Goal: Task Accomplishment & Management: Manage account settings

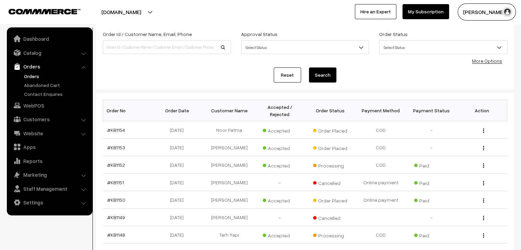
scroll to position [42, 0]
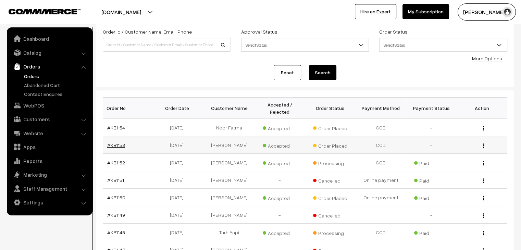
click at [119, 142] on link "#KB1153" at bounding box center [116, 145] width 18 height 6
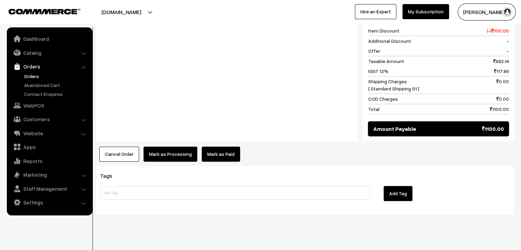
click at [209, 149] on link "Mark as Paid" at bounding box center [221, 153] width 38 height 15
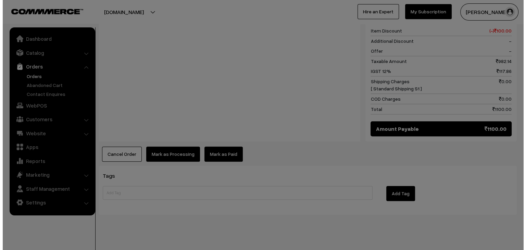
scroll to position [681, 0]
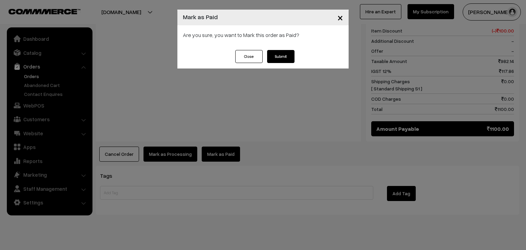
click at [277, 60] on button "Submit" at bounding box center [280, 56] width 27 height 13
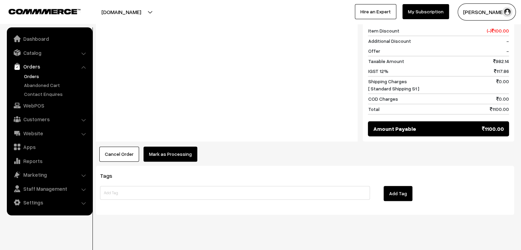
click at [176, 147] on button "Mark as Processing" at bounding box center [170, 153] width 54 height 15
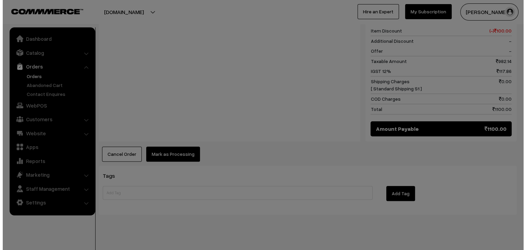
scroll to position [681, 0]
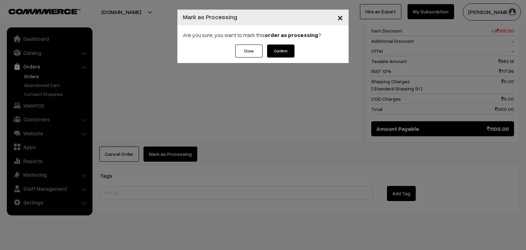
click at [279, 55] on button "Confirm" at bounding box center [280, 50] width 27 height 13
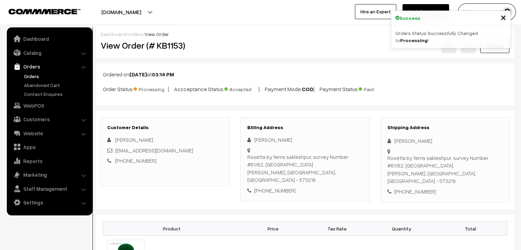
drag, startPoint x: 0, startPoint y: 0, endPoint x: 31, endPoint y: 76, distance: 81.8
click at [31, 76] on link "Orders" at bounding box center [56, 76] width 68 height 7
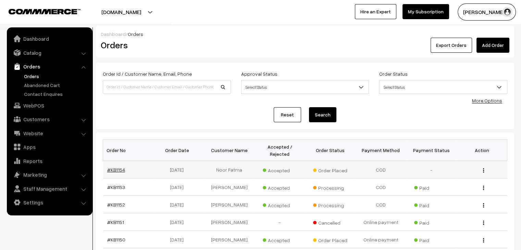
click at [119, 167] on link "#KB1154" at bounding box center [116, 170] width 18 height 6
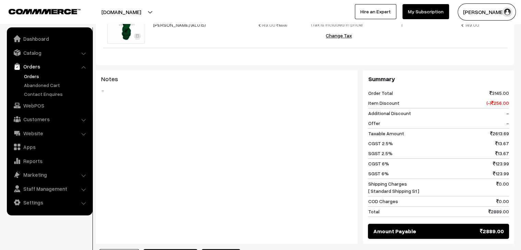
scroll to position [1021, 0]
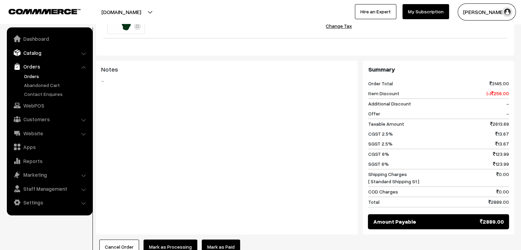
click at [47, 52] on link "Catalog" at bounding box center [49, 53] width 81 height 12
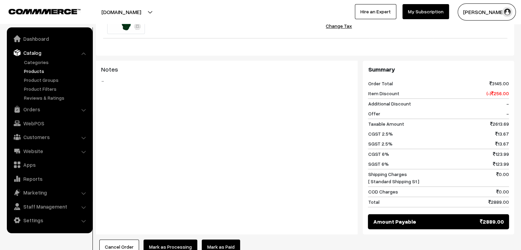
click at [38, 72] on link "Products" at bounding box center [56, 70] width 68 height 7
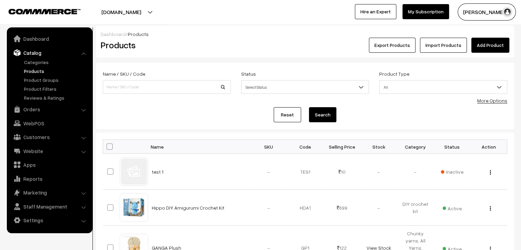
click at [130, 85] on input at bounding box center [167, 87] width 128 height 14
type input "hobby india"
click at [309, 107] on button "Search" at bounding box center [322, 114] width 27 height 15
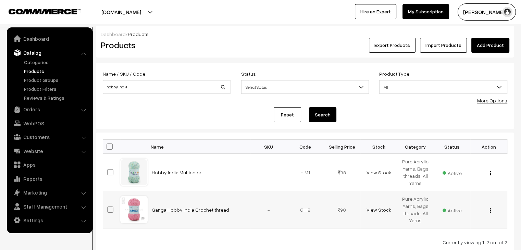
click at [490, 211] on img "button" at bounding box center [489, 210] width 1 height 4
click at [459, 232] on link "Edit" at bounding box center [459, 235] width 58 height 15
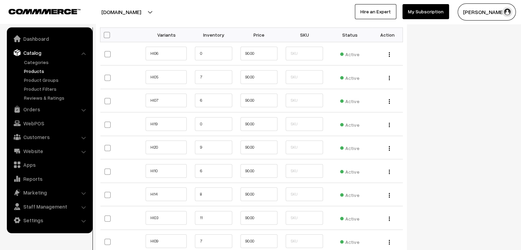
scroll to position [727, 0]
click at [211, 124] on input "0" at bounding box center [213, 124] width 37 height 14
type input "1"
type input "0"
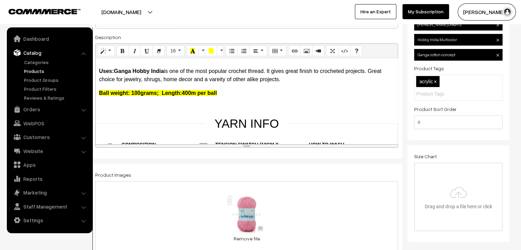
scroll to position [0, 0]
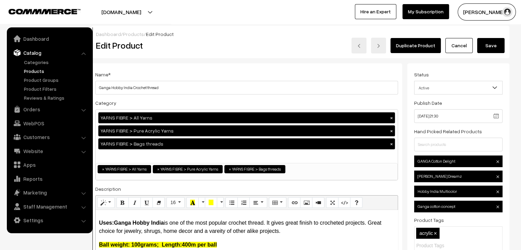
click at [488, 44] on button "Save" at bounding box center [490, 45] width 27 height 15
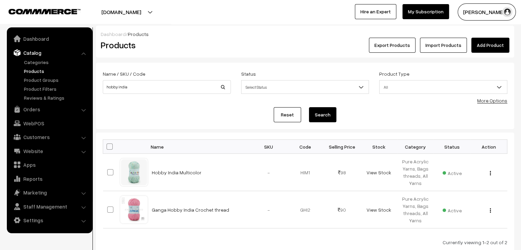
click at [40, 72] on link "Products" at bounding box center [56, 70] width 68 height 7
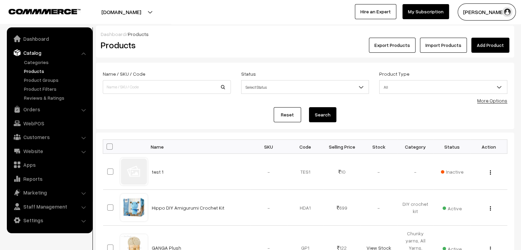
click at [47, 109] on link "Orders" at bounding box center [49, 109] width 81 height 12
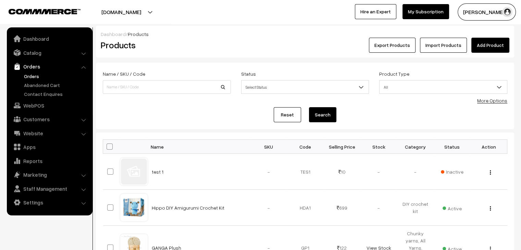
click at [31, 76] on link "Orders" at bounding box center [56, 76] width 68 height 7
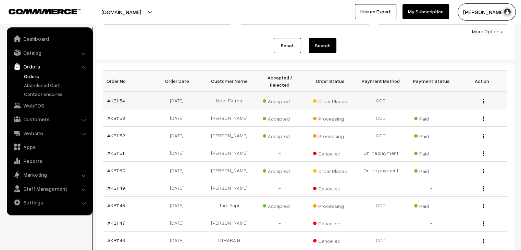
click at [116, 98] on link "#KB1154" at bounding box center [116, 101] width 18 height 6
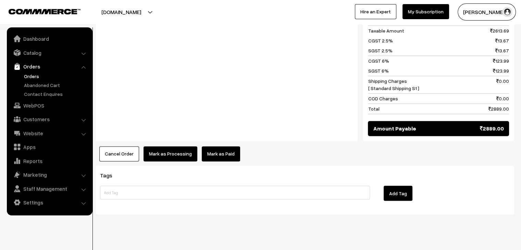
scroll to position [1128, 0]
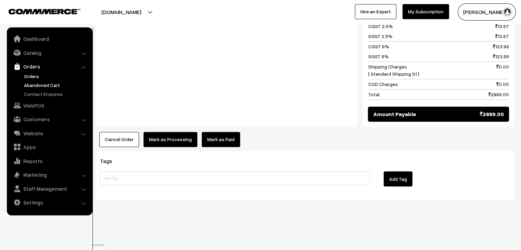
click at [38, 85] on link "Abandoned Cart" at bounding box center [56, 84] width 68 height 7
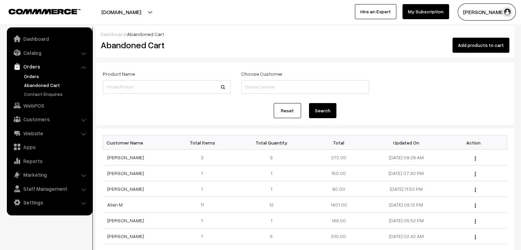
click at [29, 77] on link "Orders" at bounding box center [56, 76] width 68 height 7
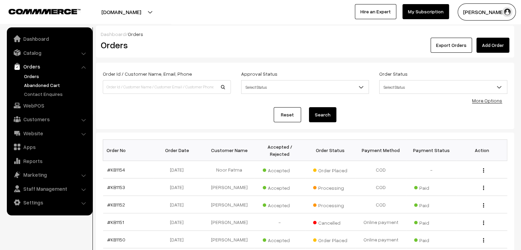
click at [45, 82] on link "Abandoned Cart" at bounding box center [56, 84] width 68 height 7
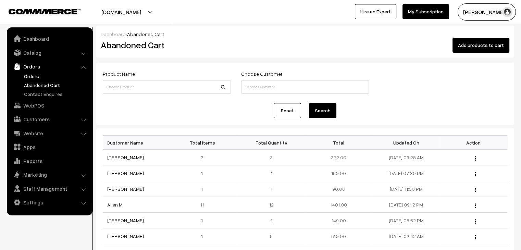
click at [38, 75] on link "Orders" at bounding box center [56, 76] width 68 height 7
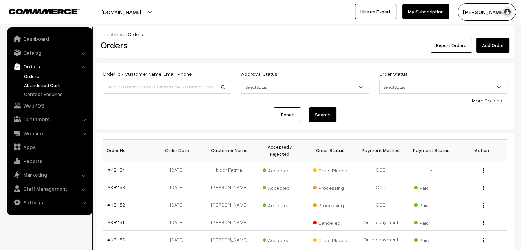
click at [35, 85] on link "Abandoned Cart" at bounding box center [56, 84] width 68 height 7
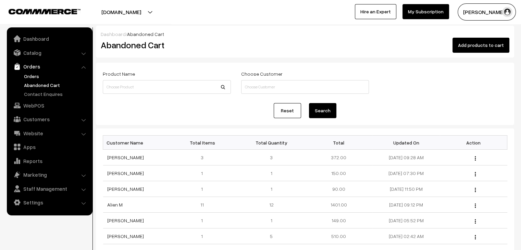
click at [33, 77] on link "Orders" at bounding box center [56, 76] width 68 height 7
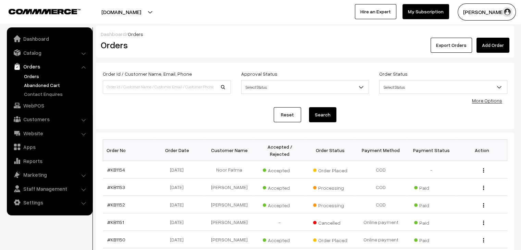
click at [41, 85] on link "Abandoned Cart" at bounding box center [56, 84] width 68 height 7
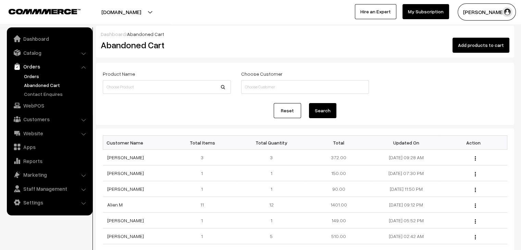
click at [32, 78] on link "Orders" at bounding box center [56, 76] width 68 height 7
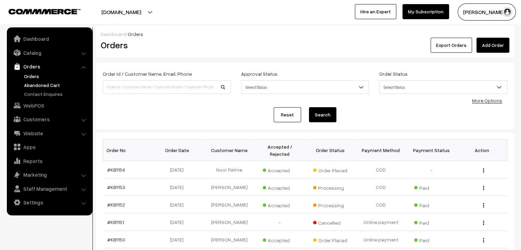
click at [44, 84] on link "Abandoned Cart" at bounding box center [56, 84] width 68 height 7
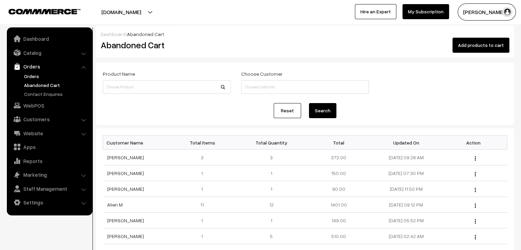
click at [32, 77] on link "Orders" at bounding box center [56, 76] width 68 height 7
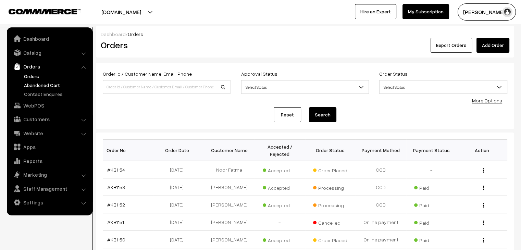
click at [46, 85] on link "Abandoned Cart" at bounding box center [56, 84] width 68 height 7
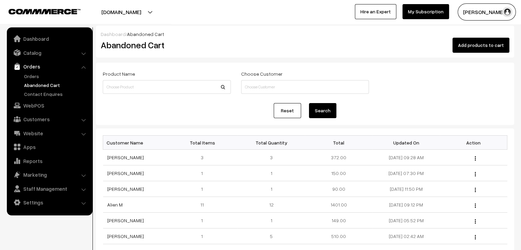
click at [27, 76] on link "Orders" at bounding box center [56, 76] width 68 height 7
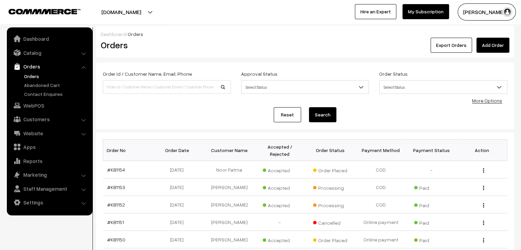
click at [35, 74] on link "Orders" at bounding box center [56, 76] width 68 height 7
click at [31, 74] on link "Orders" at bounding box center [56, 76] width 68 height 7
click at [49, 84] on link "Abandoned Cart" at bounding box center [56, 84] width 68 height 7
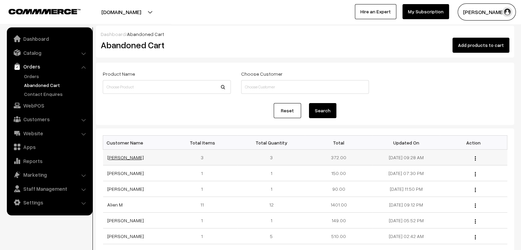
click at [119, 157] on link "[PERSON_NAME]" at bounding box center [125, 157] width 37 height 6
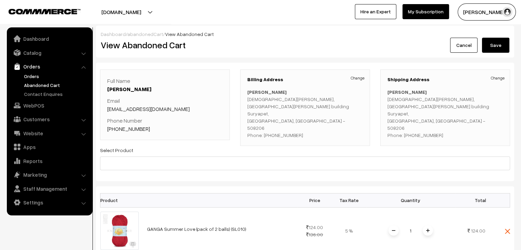
click at [47, 76] on link "Orders" at bounding box center [56, 76] width 68 height 7
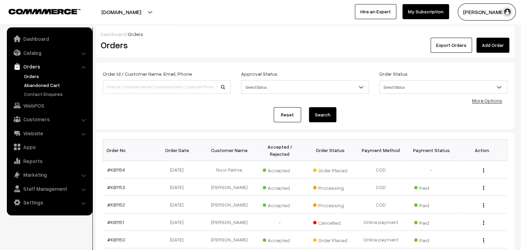
click at [48, 85] on link "Abandoned Cart" at bounding box center [56, 84] width 68 height 7
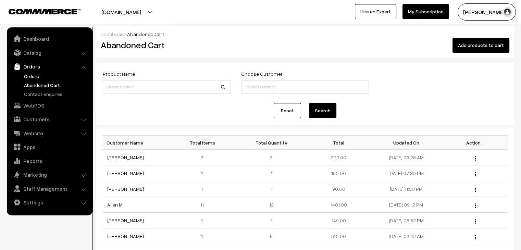
click at [38, 76] on link "Orders" at bounding box center [56, 76] width 68 height 7
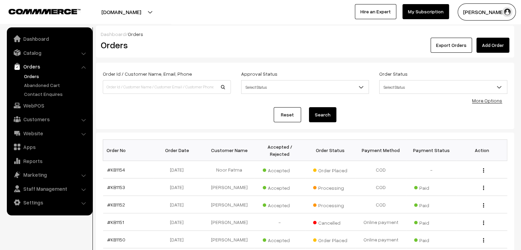
click at [36, 78] on link "Orders" at bounding box center [56, 76] width 68 height 7
click at [45, 83] on link "Abandoned Cart" at bounding box center [56, 84] width 68 height 7
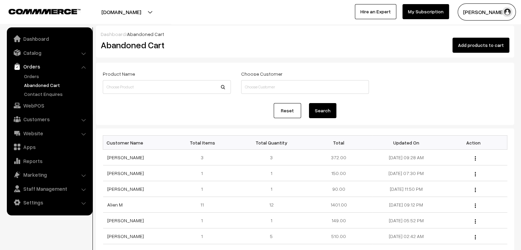
click at [30, 75] on link "Orders" at bounding box center [56, 76] width 68 height 7
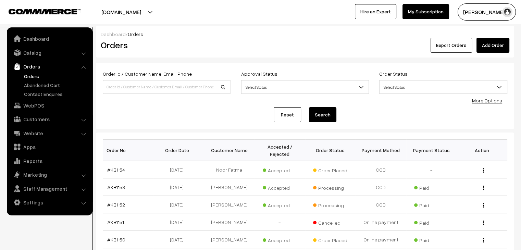
click at [28, 77] on link "Orders" at bounding box center [56, 76] width 68 height 7
click at [54, 86] on link "Abandoned Cart" at bounding box center [56, 84] width 68 height 7
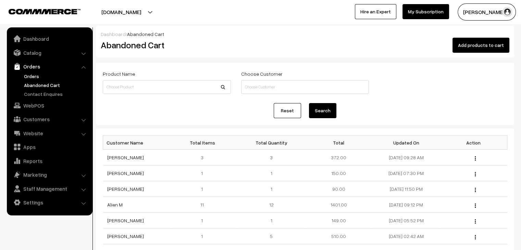
click at [29, 76] on link "Orders" at bounding box center [56, 76] width 68 height 7
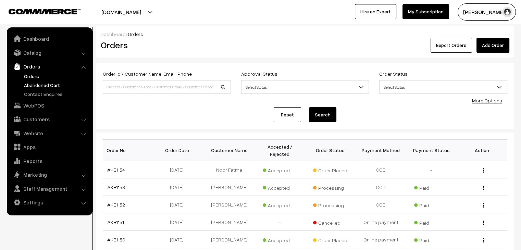
click at [48, 82] on link "Abandoned Cart" at bounding box center [56, 84] width 68 height 7
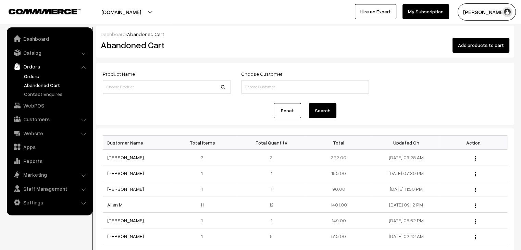
click at [33, 77] on link "Orders" at bounding box center [56, 76] width 68 height 7
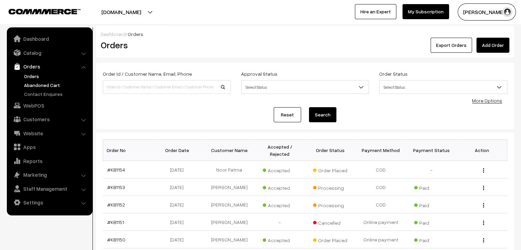
click at [53, 86] on link "Abandoned Cart" at bounding box center [56, 84] width 68 height 7
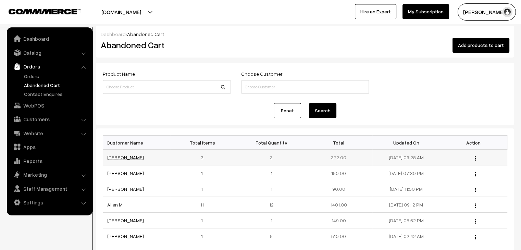
scroll to position [1, 0]
click at [35, 73] on link "Orders" at bounding box center [56, 76] width 68 height 7
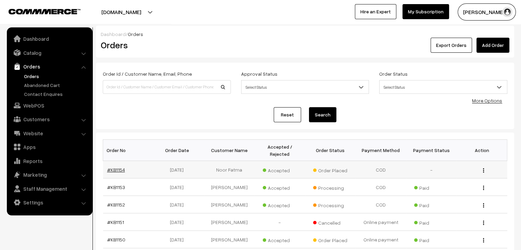
click at [119, 167] on link "#KB1154" at bounding box center [116, 170] width 18 height 6
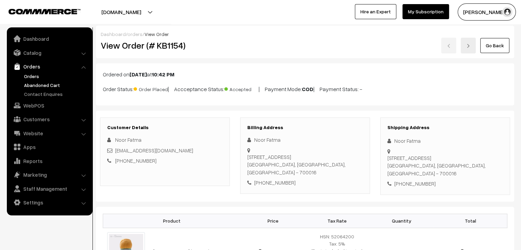
click at [51, 82] on link "Abandoned Cart" at bounding box center [56, 84] width 68 height 7
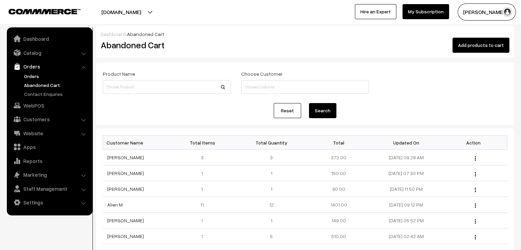
click at [39, 78] on link "Orders" at bounding box center [56, 76] width 68 height 7
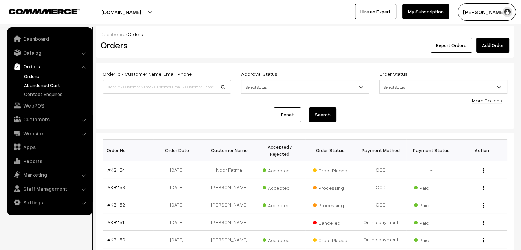
click at [57, 82] on link "Abandoned Cart" at bounding box center [56, 84] width 68 height 7
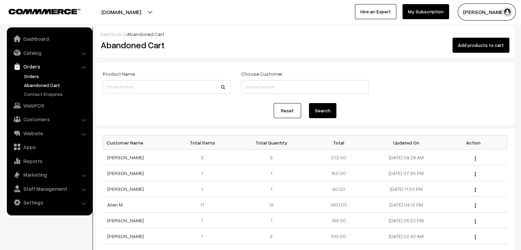
click at [33, 75] on link "Orders" at bounding box center [56, 76] width 68 height 7
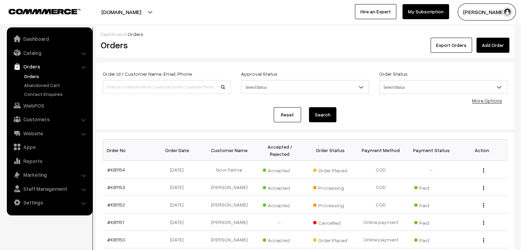
click at [36, 78] on link "Orders" at bounding box center [56, 76] width 68 height 7
click at [52, 81] on link "Abandoned Cart" at bounding box center [56, 84] width 68 height 7
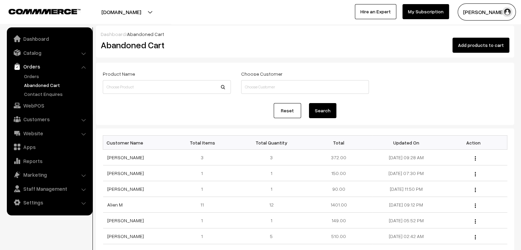
click at [35, 72] on link "Orders" at bounding box center [49, 66] width 81 height 12
click at [36, 76] on link "Orders" at bounding box center [56, 76] width 68 height 7
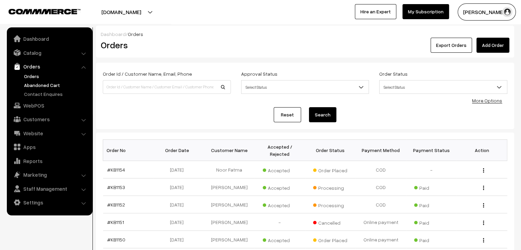
click at [55, 85] on link "Abandoned Cart" at bounding box center [56, 84] width 68 height 7
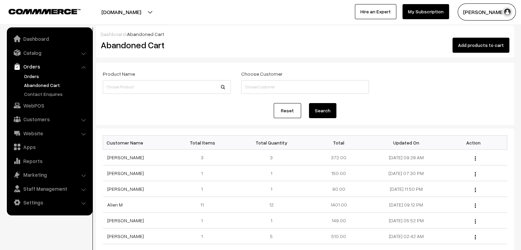
click at [48, 77] on link "Orders" at bounding box center [56, 76] width 68 height 7
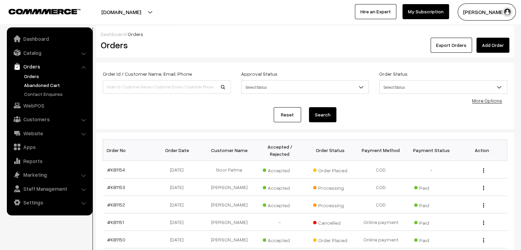
click at [38, 84] on link "Abandoned Cart" at bounding box center [56, 84] width 68 height 7
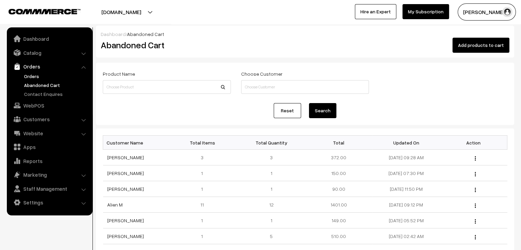
click at [35, 77] on link "Orders" at bounding box center [56, 76] width 68 height 7
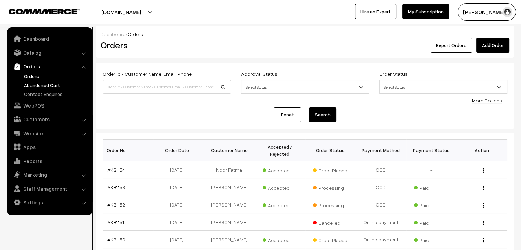
click at [56, 87] on link "Abandoned Cart" at bounding box center [56, 84] width 68 height 7
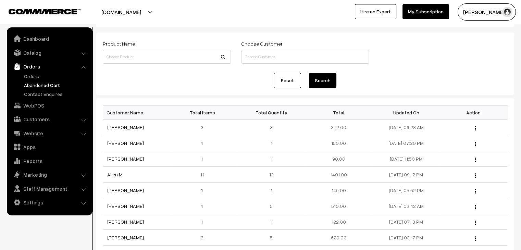
scroll to position [29, 0]
click at [56, 75] on link "Orders" at bounding box center [56, 76] width 68 height 7
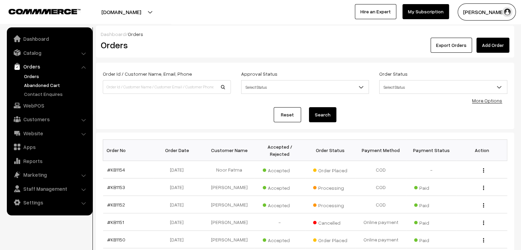
click at [44, 84] on link "Abandoned Cart" at bounding box center [56, 84] width 68 height 7
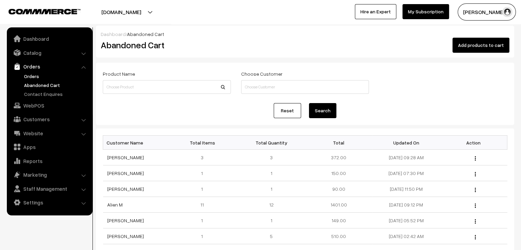
click at [49, 74] on link "Orders" at bounding box center [56, 76] width 68 height 7
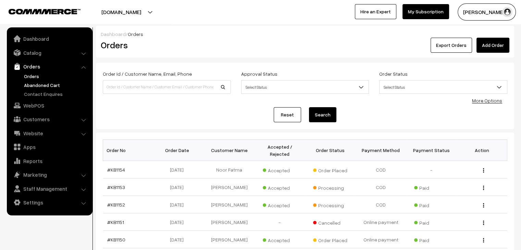
click at [52, 83] on link "Abandoned Cart" at bounding box center [56, 84] width 68 height 7
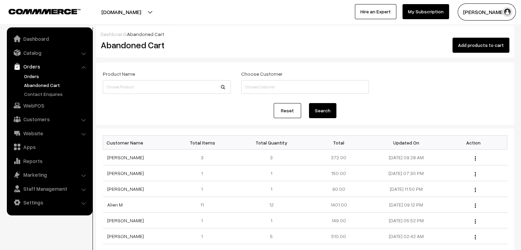
click at [42, 77] on link "Orders" at bounding box center [56, 76] width 68 height 7
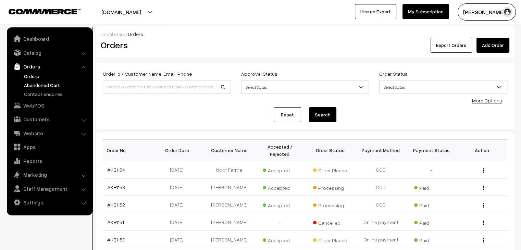
click at [59, 82] on link "Abandoned Cart" at bounding box center [56, 84] width 68 height 7
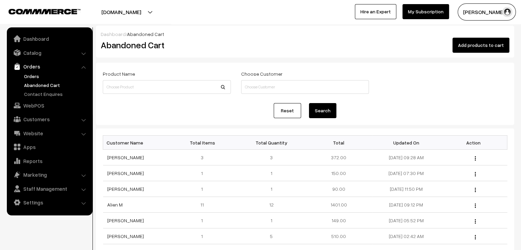
click at [38, 76] on link "Orders" at bounding box center [56, 76] width 68 height 7
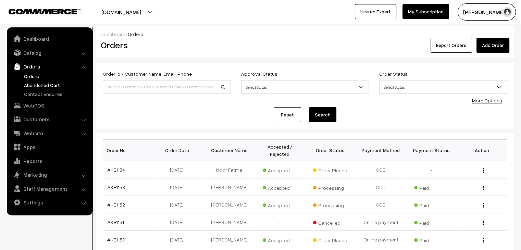
click at [44, 84] on link "Abandoned Cart" at bounding box center [56, 84] width 68 height 7
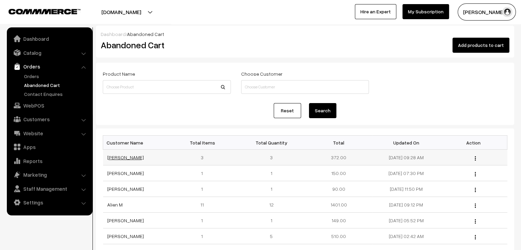
click at [128, 158] on link "[PERSON_NAME]" at bounding box center [125, 157] width 37 height 6
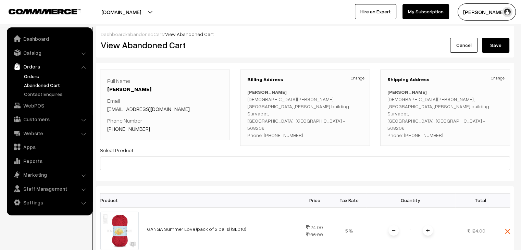
click at [37, 77] on link "Orders" at bounding box center [56, 76] width 68 height 7
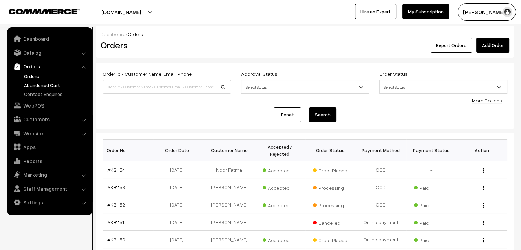
click at [53, 84] on link "Abandoned Cart" at bounding box center [56, 84] width 68 height 7
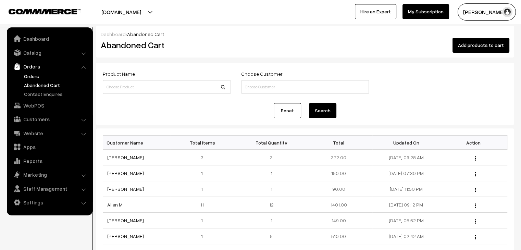
click at [34, 77] on link "Orders" at bounding box center [56, 76] width 68 height 7
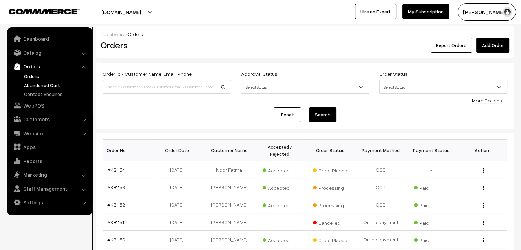
click at [27, 85] on link "Abandoned Cart" at bounding box center [56, 84] width 68 height 7
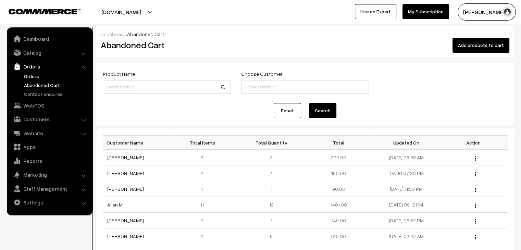
click at [47, 76] on link "Orders" at bounding box center [56, 76] width 68 height 7
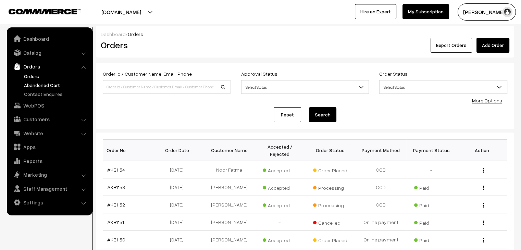
click at [44, 85] on link "Abandoned Cart" at bounding box center [56, 84] width 68 height 7
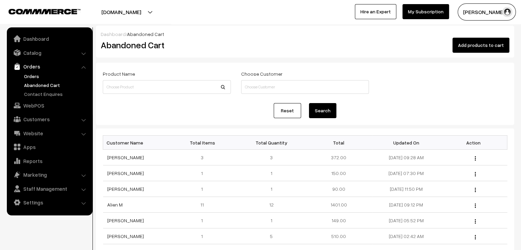
click at [36, 76] on link "Orders" at bounding box center [56, 76] width 68 height 7
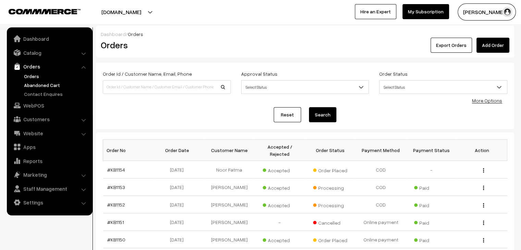
click at [51, 87] on link "Abandoned Cart" at bounding box center [56, 84] width 68 height 7
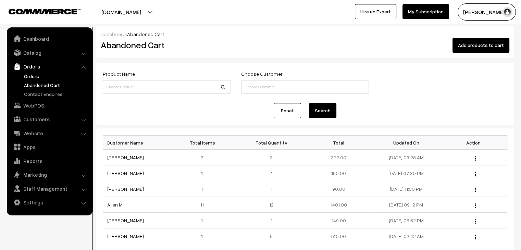
click at [28, 73] on link "Orders" at bounding box center [56, 76] width 68 height 7
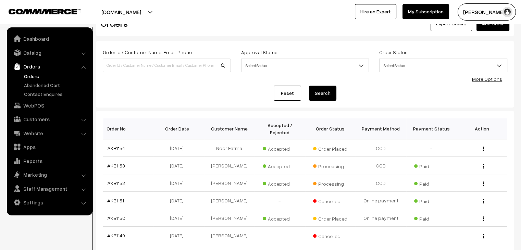
scroll to position [18, 0]
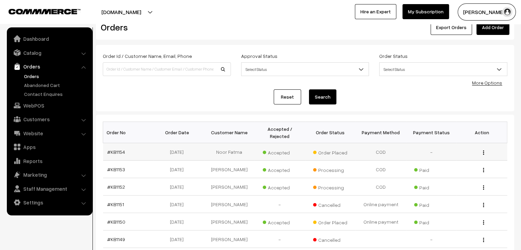
click at [118, 143] on td "#KB1154" at bounding box center [128, 151] width 51 height 17
click at [116, 149] on link "#KB1154" at bounding box center [116, 152] width 18 height 6
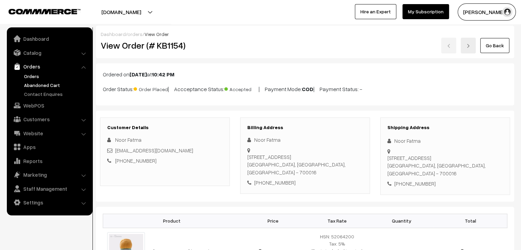
click at [46, 87] on link "Abandoned Cart" at bounding box center [56, 84] width 68 height 7
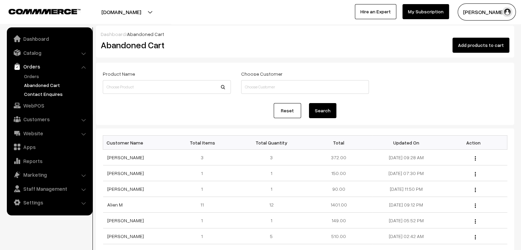
scroll to position [142, 0]
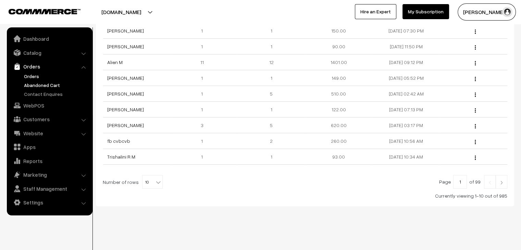
click at [32, 76] on link "Orders" at bounding box center [56, 76] width 68 height 7
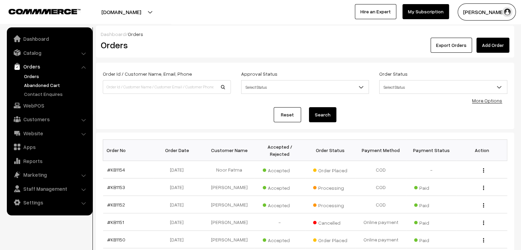
click at [41, 87] on link "Abandoned Cart" at bounding box center [56, 84] width 68 height 7
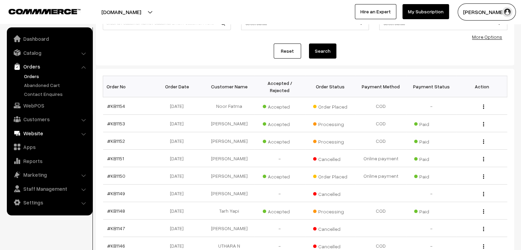
scroll to position [63, 0]
click at [119, 104] on link "#KB1154" at bounding box center [116, 107] width 18 height 6
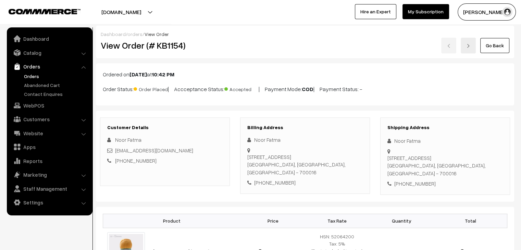
click at [34, 76] on link "Orders" at bounding box center [56, 76] width 68 height 7
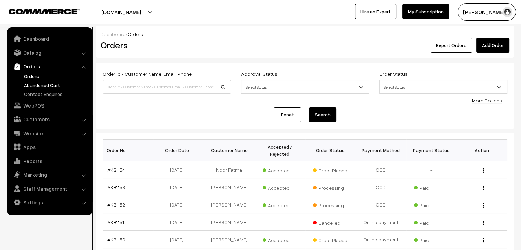
click at [47, 88] on link "Abandoned Cart" at bounding box center [56, 84] width 68 height 7
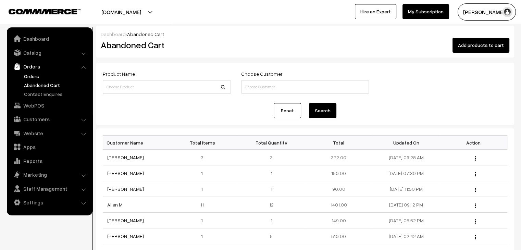
click at [32, 78] on link "Orders" at bounding box center [56, 76] width 68 height 7
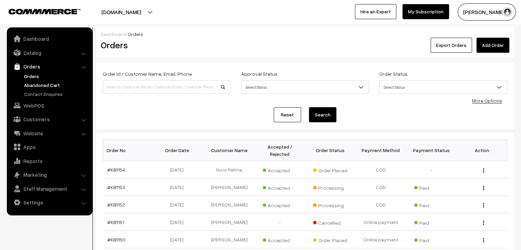
click at [42, 85] on link "Abandoned Cart" at bounding box center [56, 84] width 68 height 7
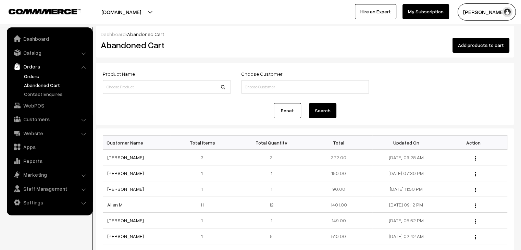
click at [32, 78] on link "Orders" at bounding box center [56, 76] width 68 height 7
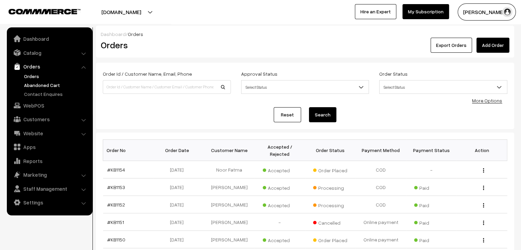
click at [38, 84] on link "Abandoned Cart" at bounding box center [56, 84] width 68 height 7
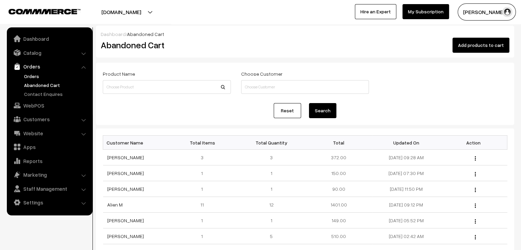
click at [39, 77] on link "Orders" at bounding box center [56, 76] width 68 height 7
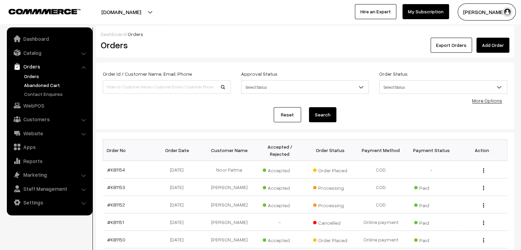
click at [41, 81] on link "Abandoned Cart" at bounding box center [56, 84] width 68 height 7
